Goal: Transaction & Acquisition: Book appointment/travel/reservation

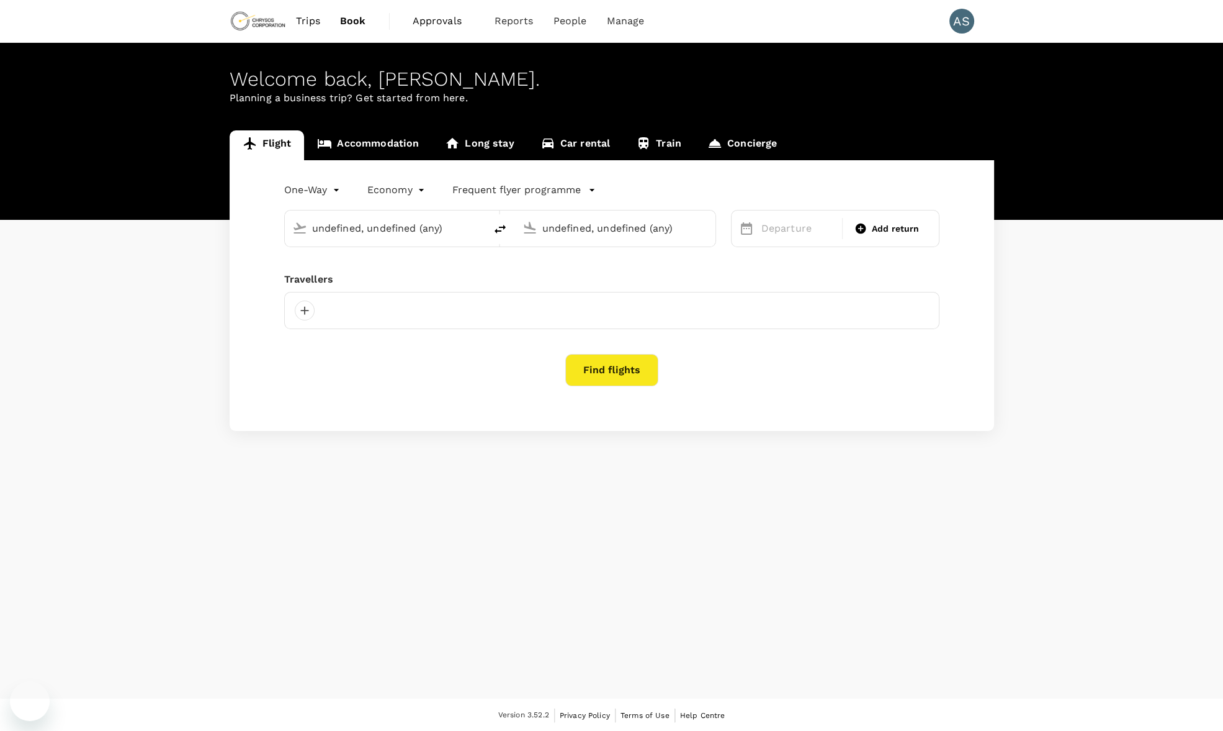
type input "Adelaide (ADL)"
type input "[GEOGRAPHIC_DATA] ([GEOGRAPHIC_DATA])"
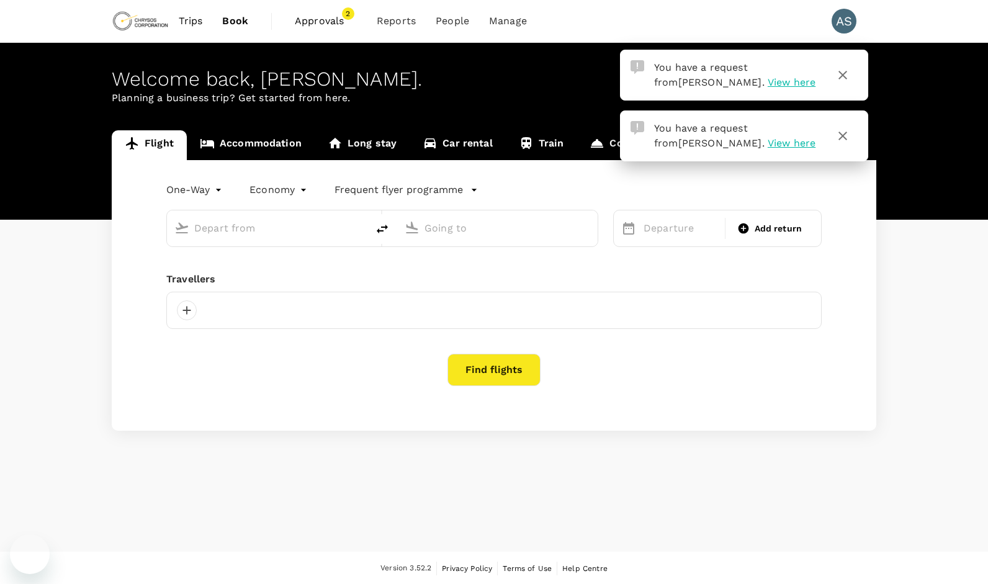
type input "Adelaide (ADL)"
type input "[GEOGRAPHIC_DATA] ([GEOGRAPHIC_DATA])"
